Goal: Register for event/course

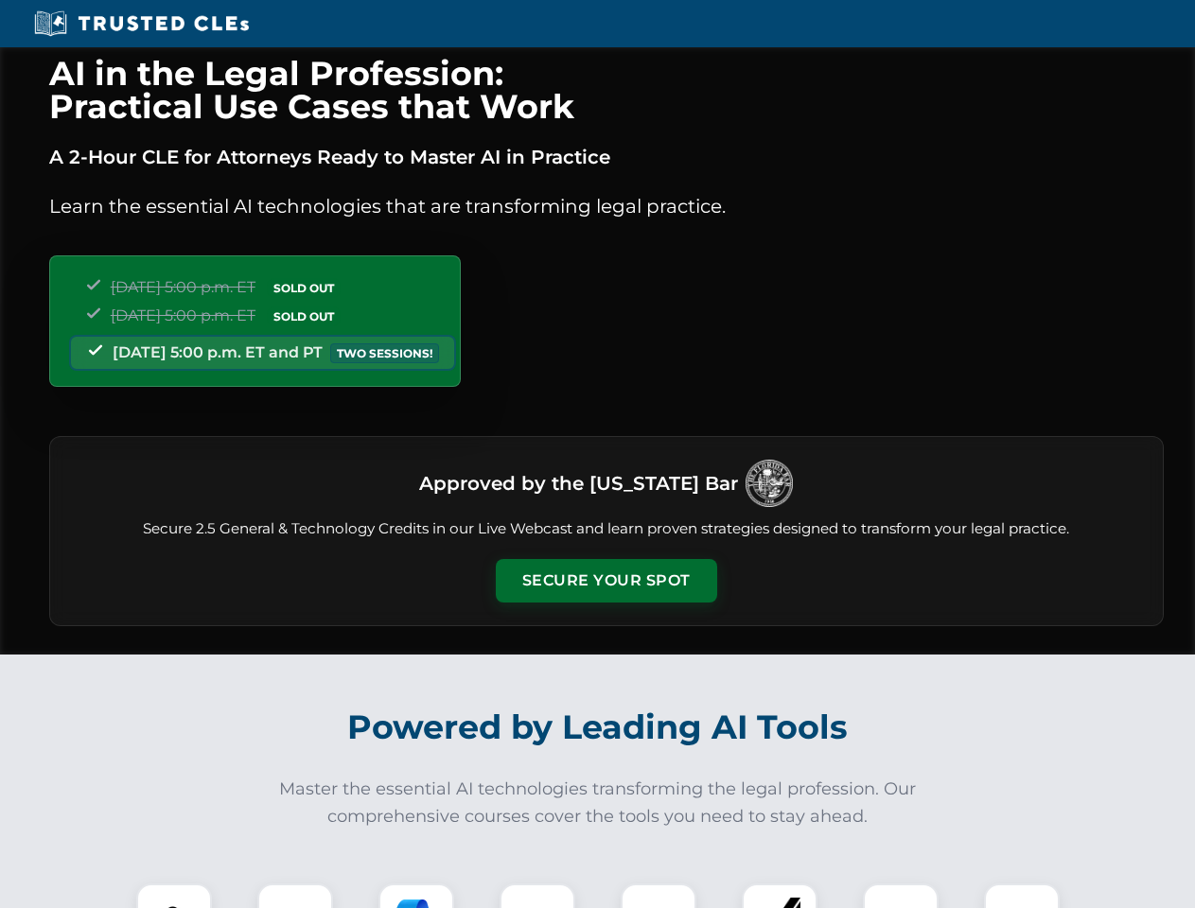
click at [605, 581] on button "Secure Your Spot" at bounding box center [606, 581] width 221 height 44
click at [174, 896] on img at bounding box center [174, 921] width 55 height 55
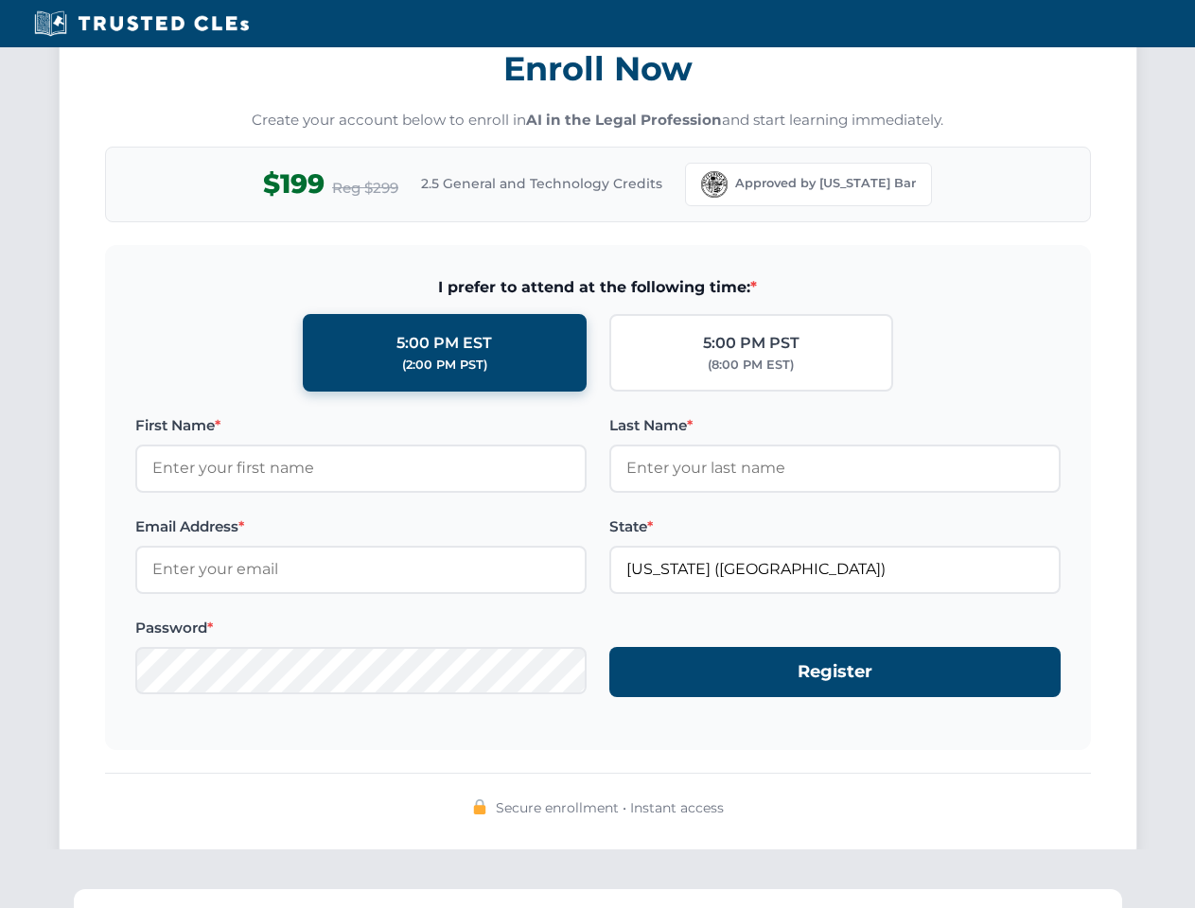
scroll to position [1857, 0]
